Goal: Find specific page/section: Find specific page/section

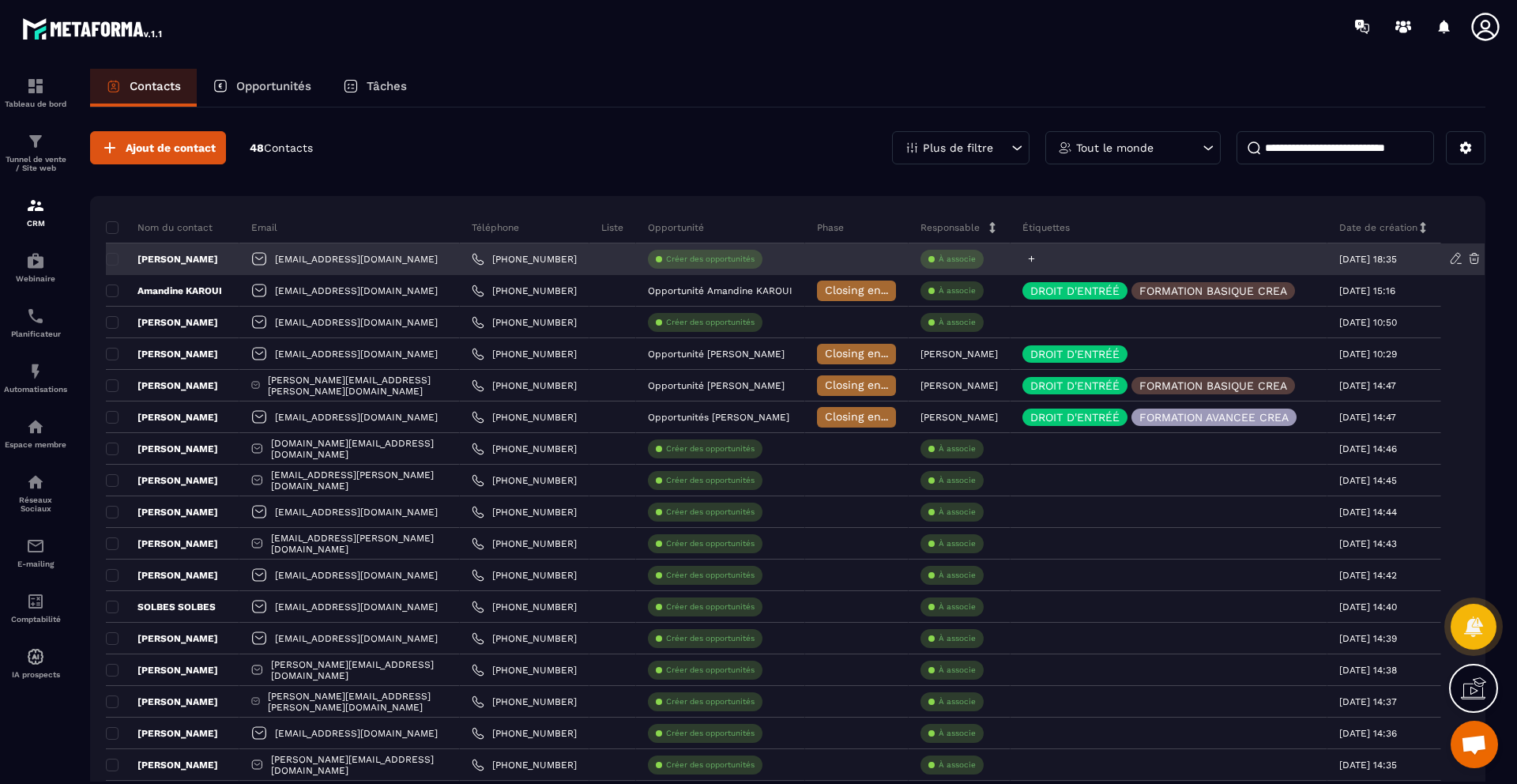
click at [1035, 258] on icon at bounding box center [1032, 260] width 7 height 7
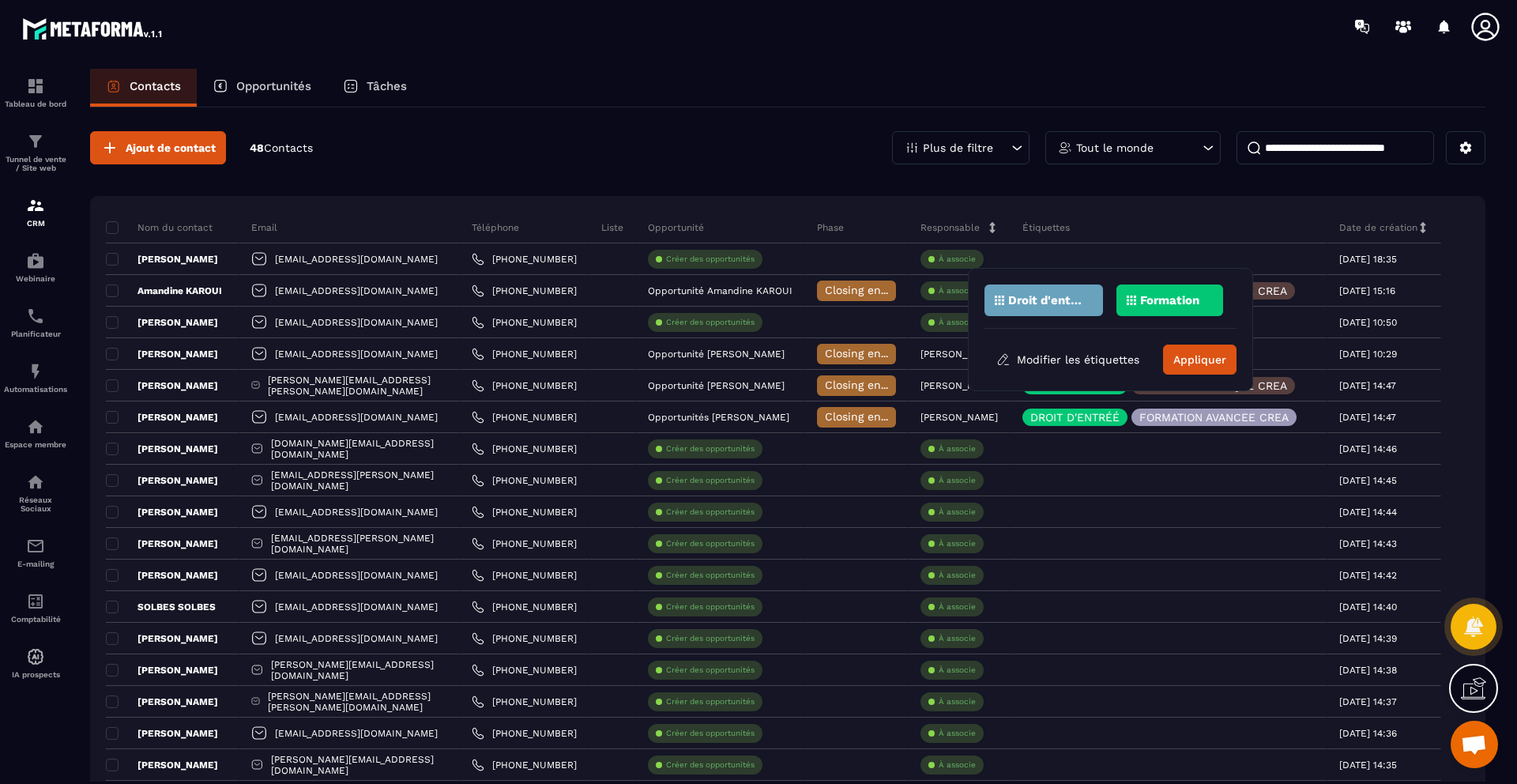
click at [1193, 220] on div "Étiquettes" at bounding box center [1169, 228] width 317 height 32
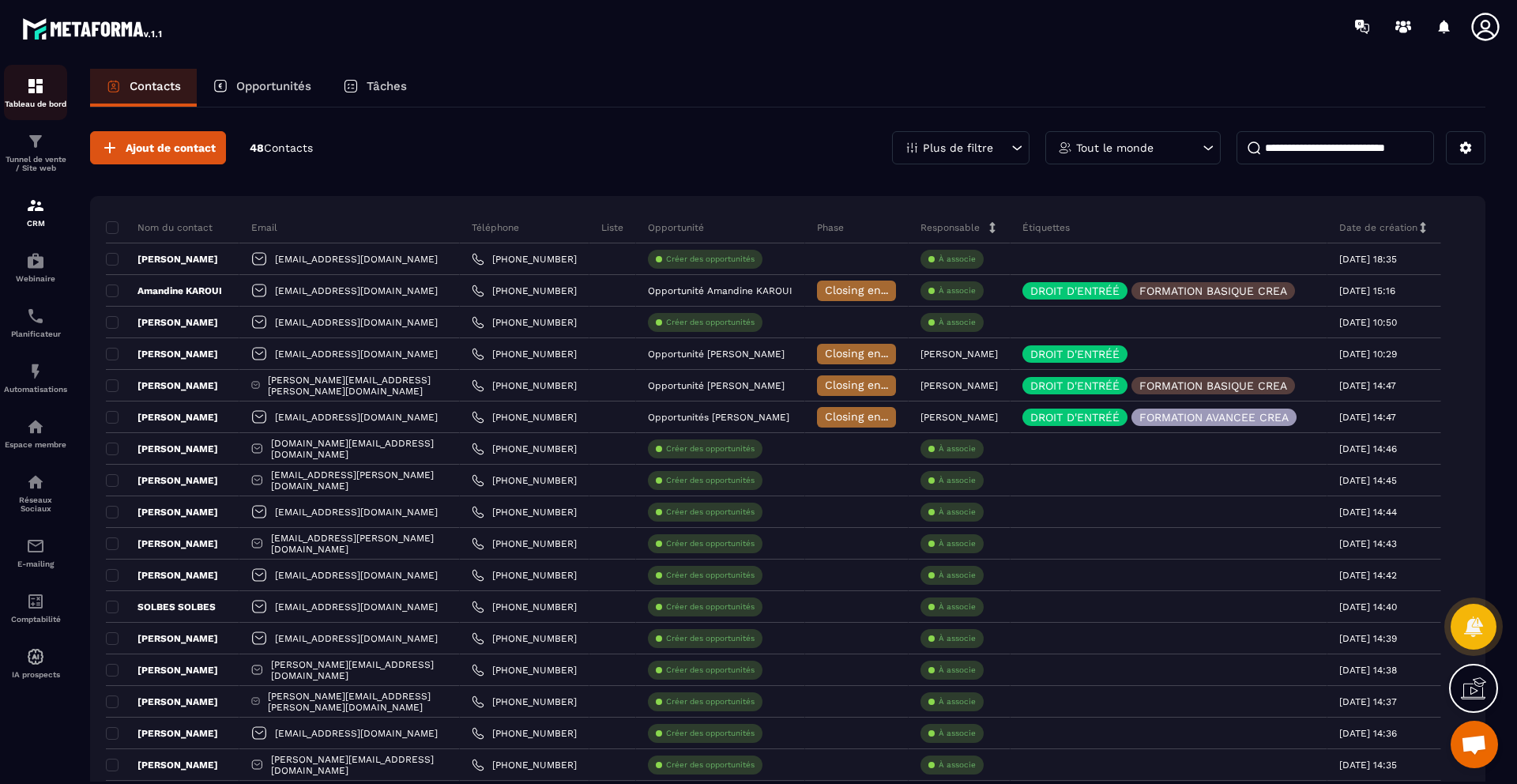
click at [48, 95] on div "Tableau de bord" at bounding box center [35, 93] width 63 height 32
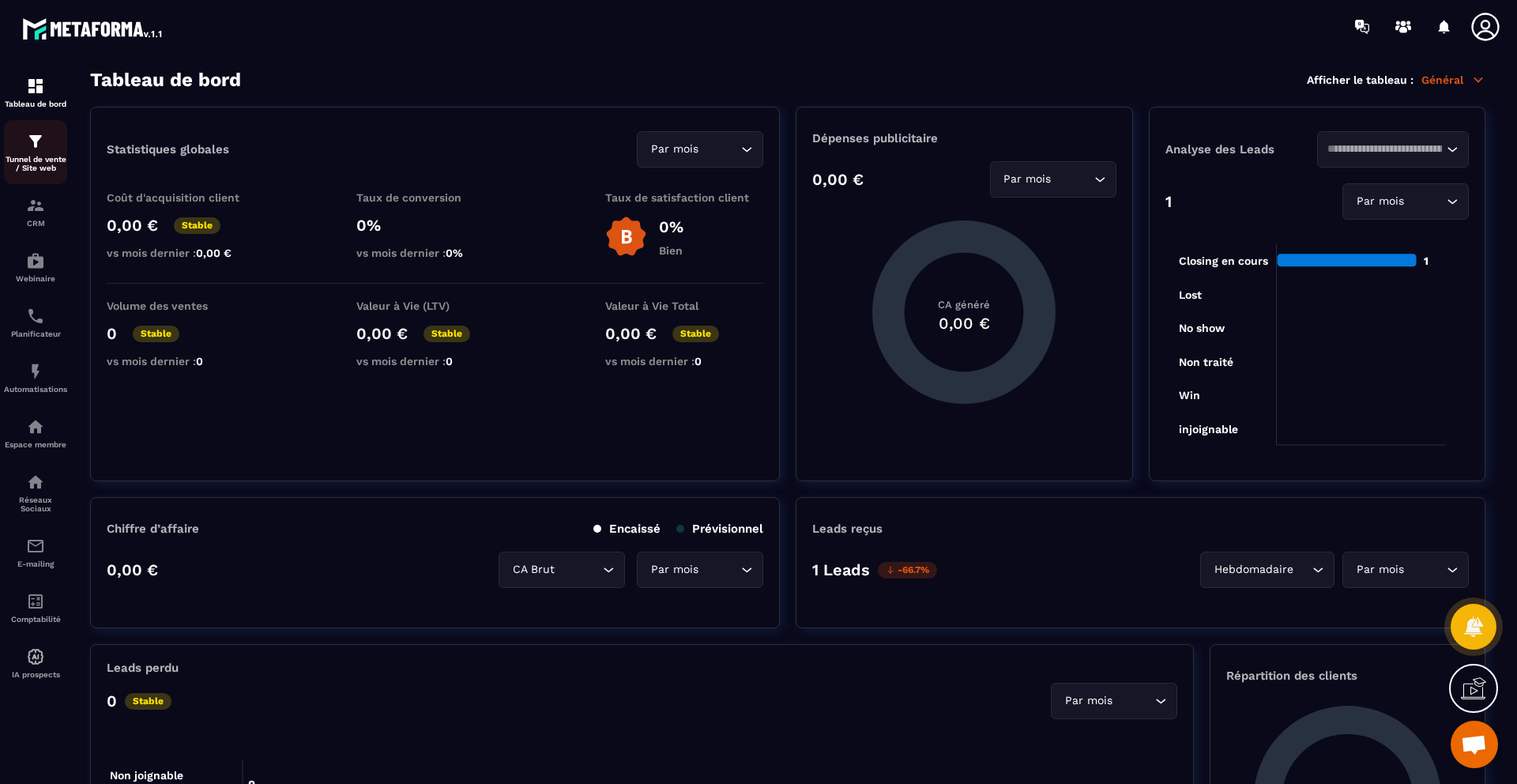
click at [41, 155] on p "Tunnel de vente / Site web" at bounding box center [35, 163] width 63 height 18
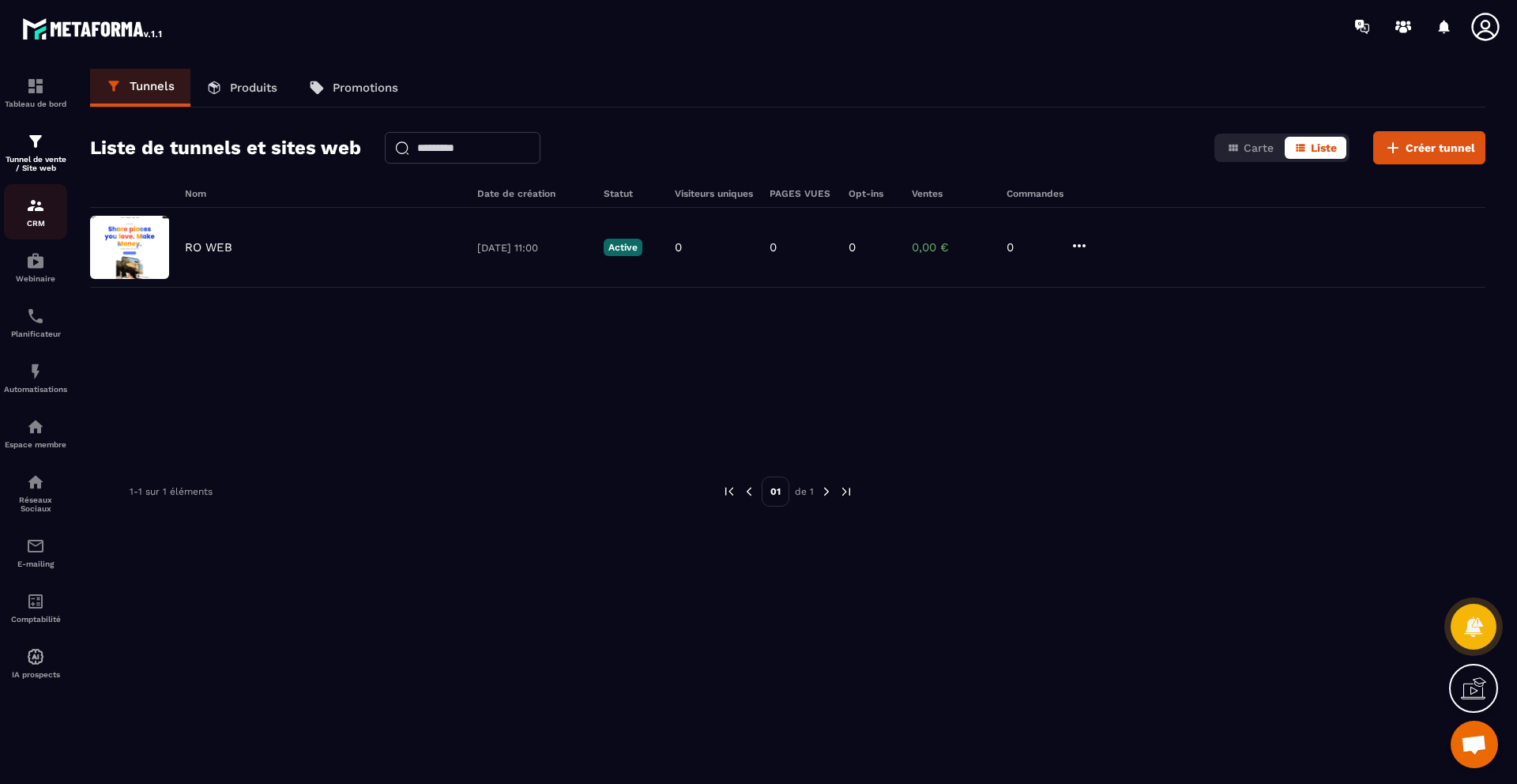
click at [39, 204] on img at bounding box center [35, 205] width 19 height 19
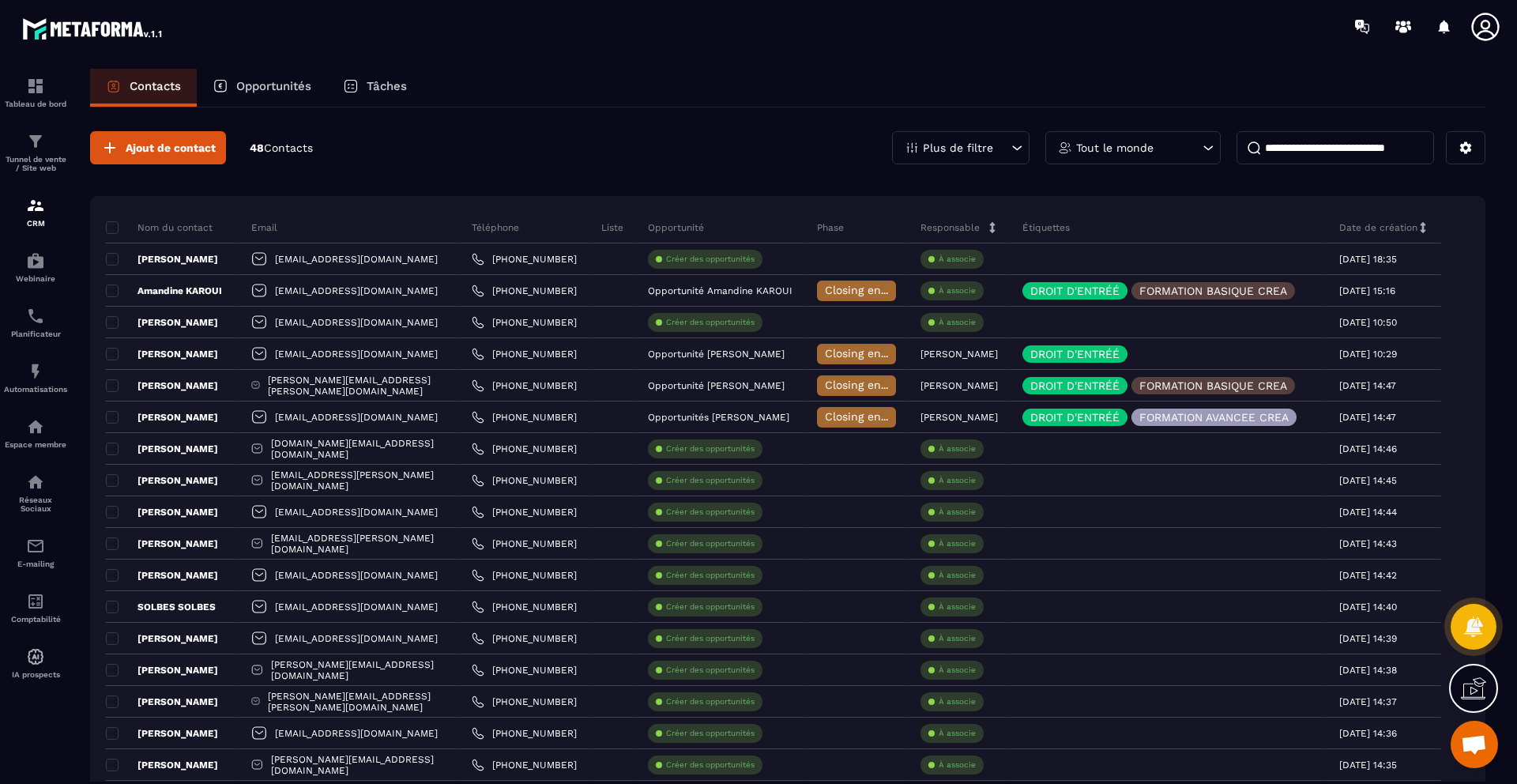
click at [704, 227] on p "Opportunité" at bounding box center [676, 227] width 56 height 13
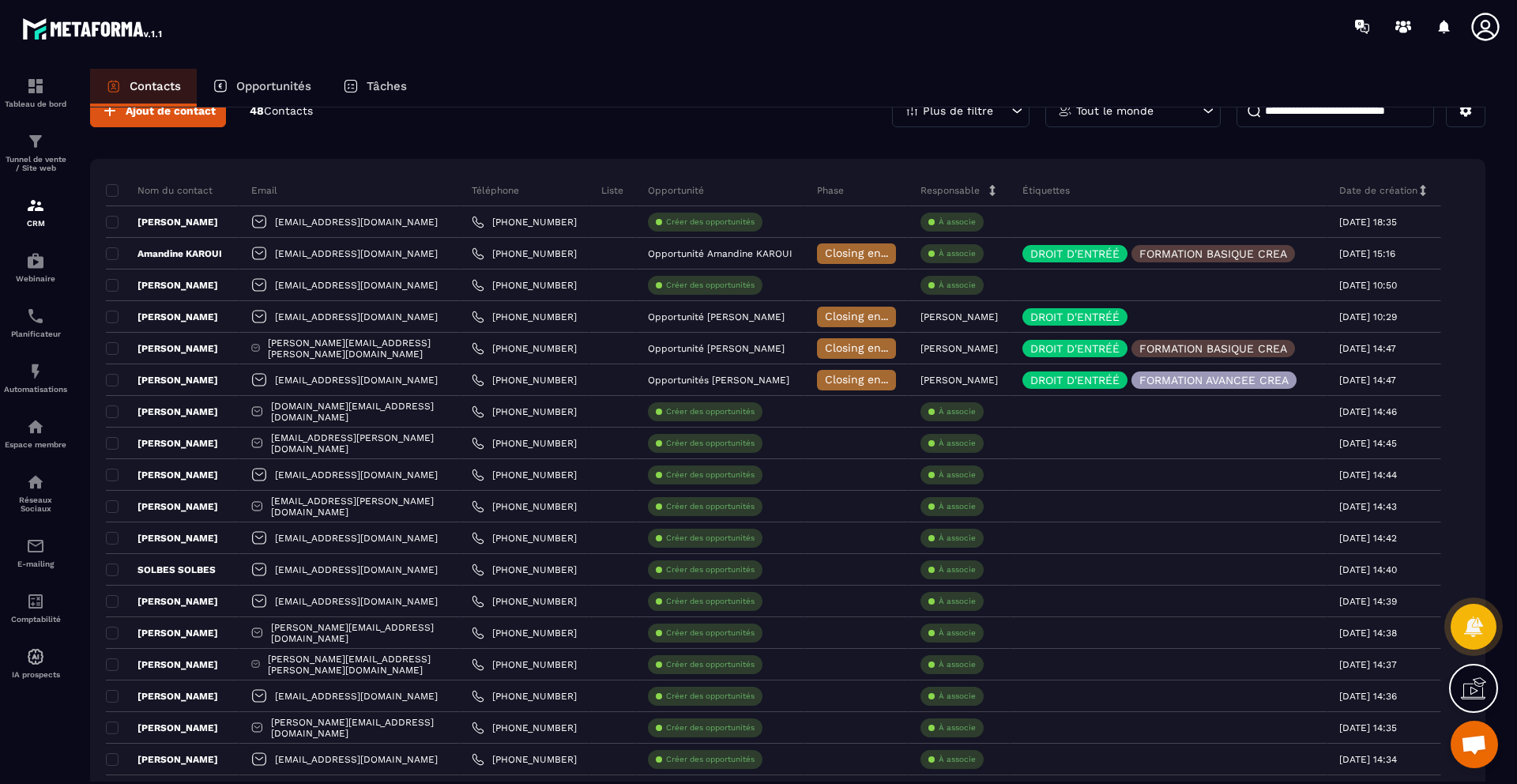
scroll to position [34, 0]
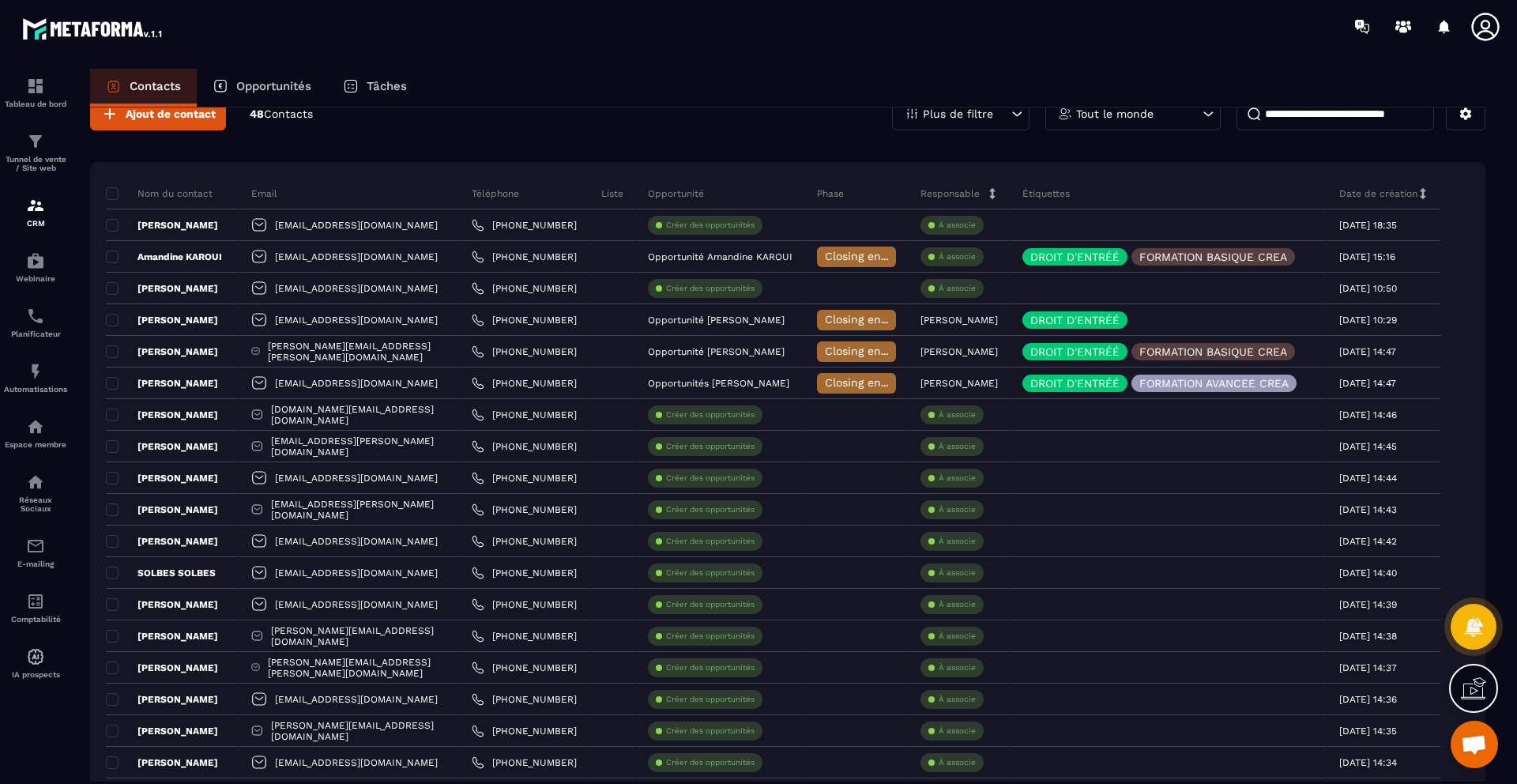
click at [286, 83] on p "Opportunités" at bounding box center [274, 85] width 75 height 14
